Goal: Obtain resource: Download file/media

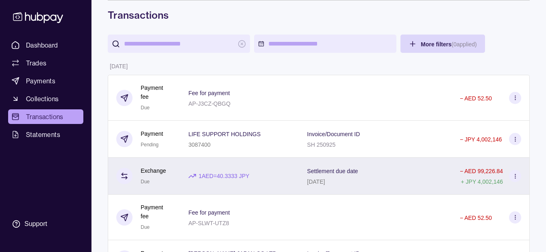
scroll to position [81, 0]
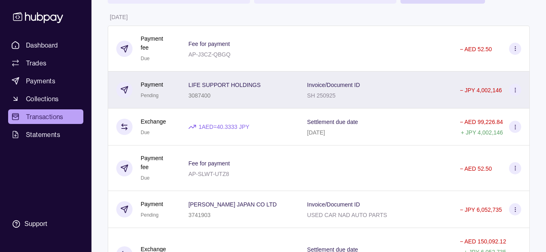
click at [311, 92] on div "SH 250925" at bounding box center [333, 95] width 53 height 10
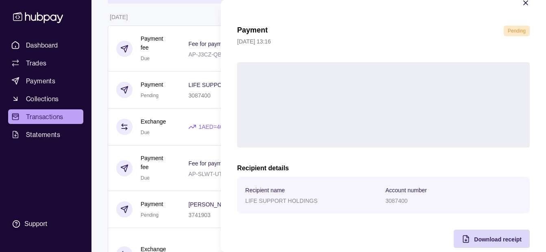
scroll to position [30, 0]
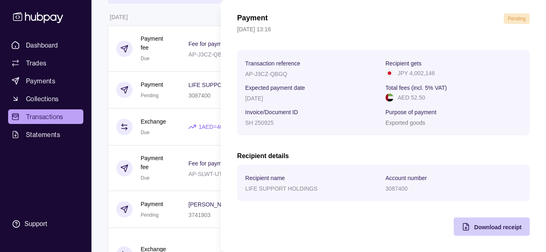
click at [483, 229] on span "Download receipt" at bounding box center [498, 227] width 48 height 7
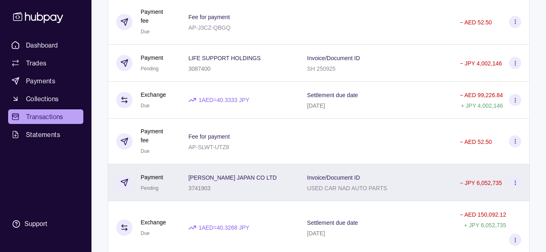
scroll to position [163, 0]
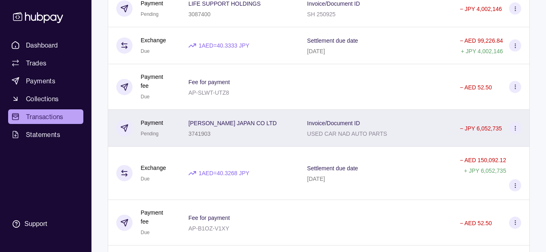
click at [239, 135] on div "3741903" at bounding box center [232, 134] width 88 height 10
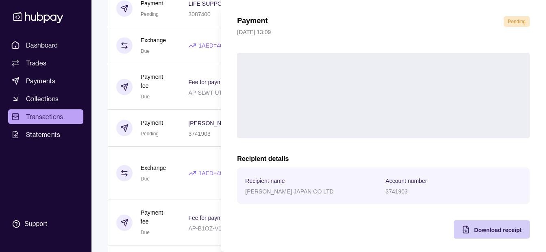
scroll to position [30, 0]
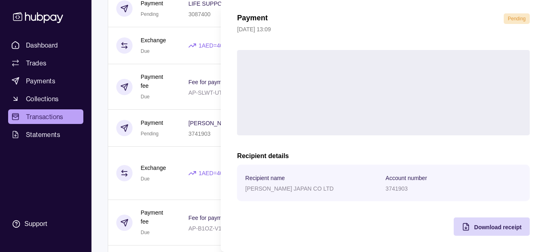
drag, startPoint x: 473, startPoint y: 229, endPoint x: 378, endPoint y: 218, distance: 95.4
click at [474, 229] on span "Download receipt" at bounding box center [498, 227] width 48 height 7
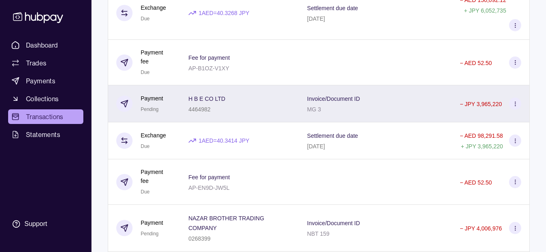
scroll to position [325, 0]
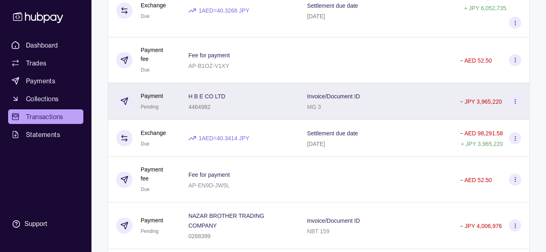
click at [284, 107] on div "H B E CO LTD 4464982" at bounding box center [239, 101] width 103 height 20
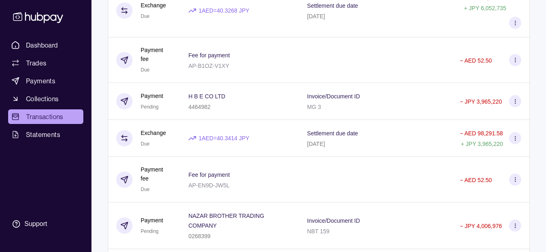
click at [148, 143] on html "Dashboard Trades Payments Collections Transactions Statements Support K Hello, …" at bounding box center [273, 180] width 546 height 1011
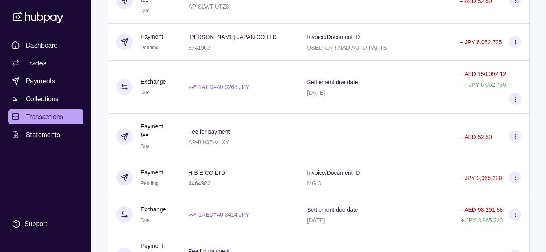
scroll to position [244, 0]
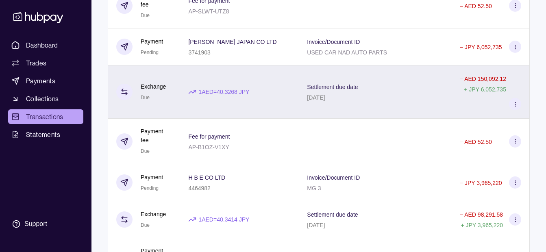
click at [261, 107] on div "1 AED = 40.3268 JPY" at bounding box center [239, 92] width 119 height 53
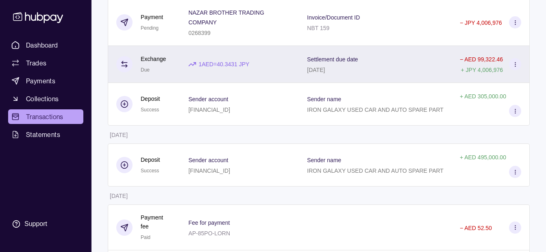
scroll to position [488, 0]
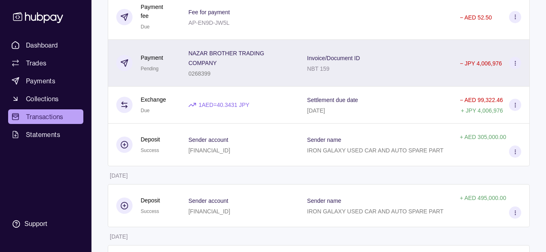
click at [240, 73] on div "0268399" at bounding box center [239, 73] width 103 height 10
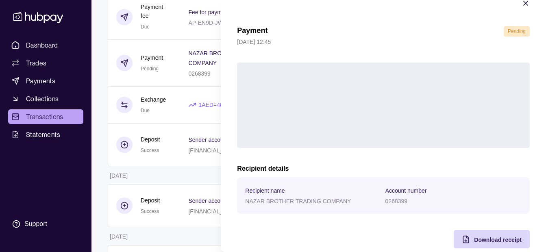
scroll to position [30, 0]
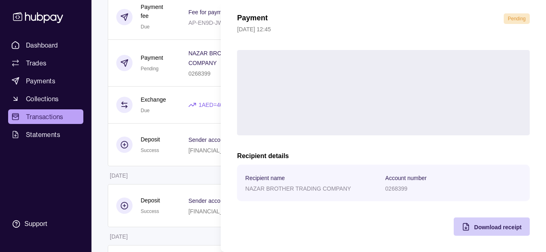
click at [467, 225] on div "Download receipt" at bounding box center [486, 227] width 72 height 18
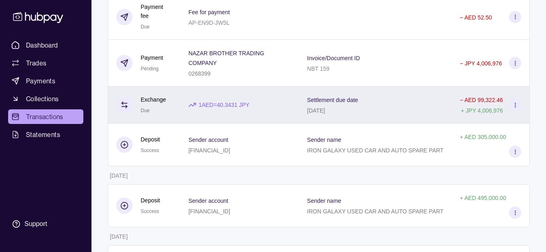
click at [178, 103] on html "Dashboard Trades Payments Collections Transactions Statements Support K Hello, …" at bounding box center [273, 17] width 546 height 1011
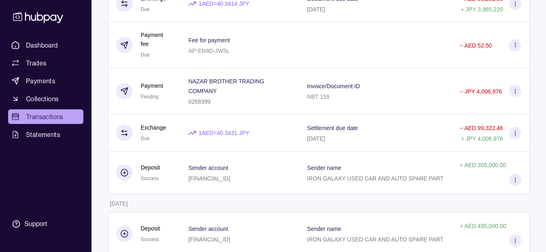
scroll to position [366, 0]
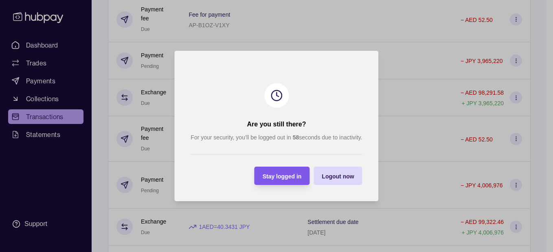
click at [274, 174] on span "Stay logged in" at bounding box center [281, 176] width 39 height 7
